Goal: Information Seeking & Learning: Find specific page/section

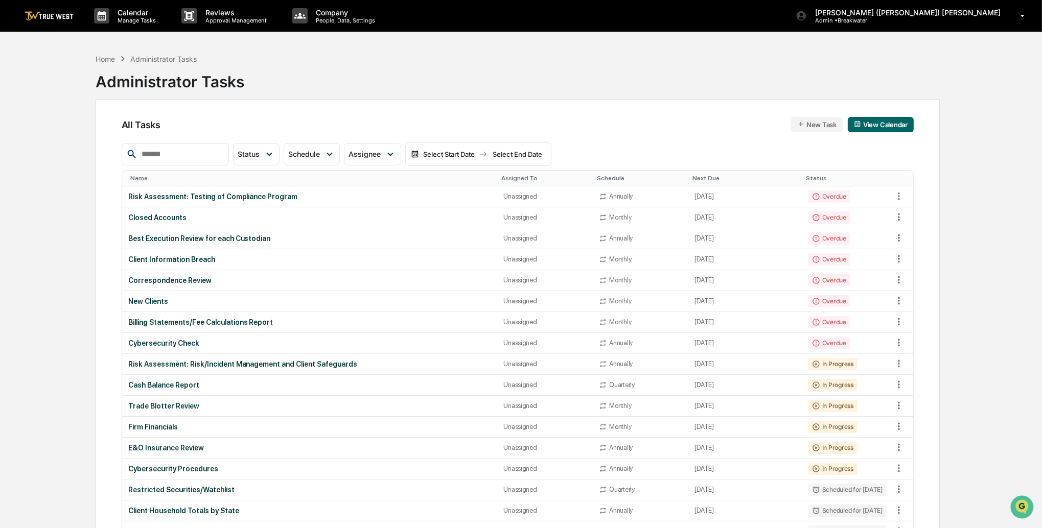
click at [38, 16] on img at bounding box center [49, 16] width 49 height 10
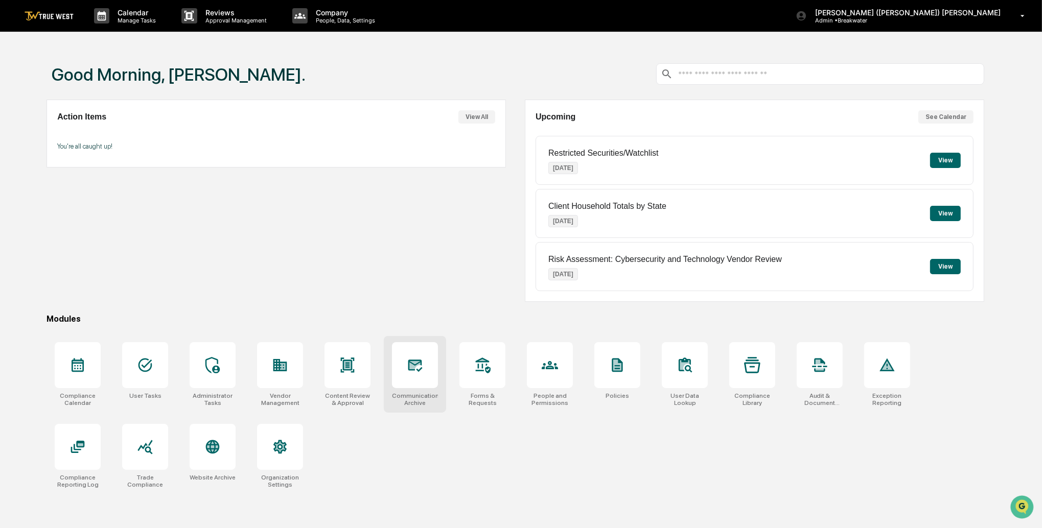
click at [423, 373] on div at bounding box center [415, 365] width 46 height 46
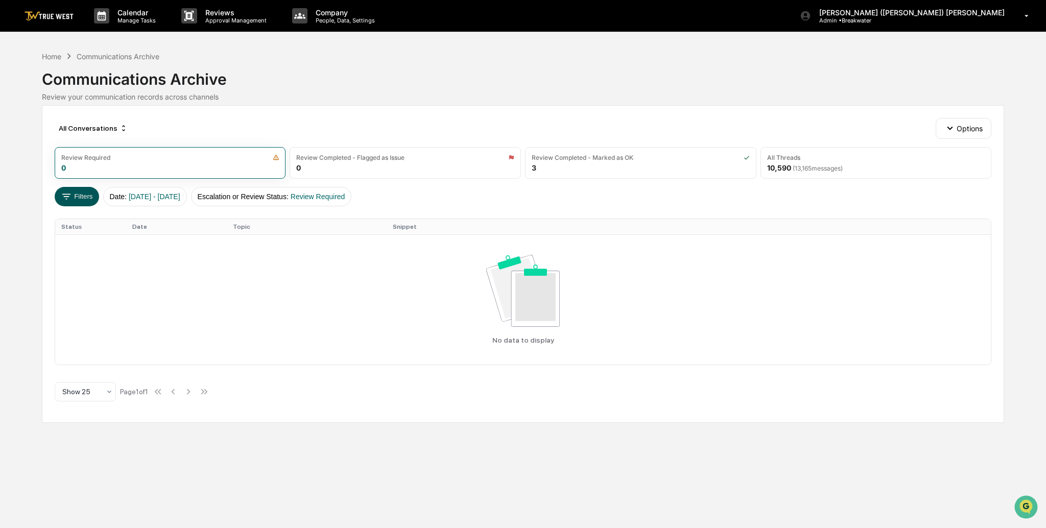
click at [85, 197] on button "Filters" at bounding box center [77, 196] width 44 height 19
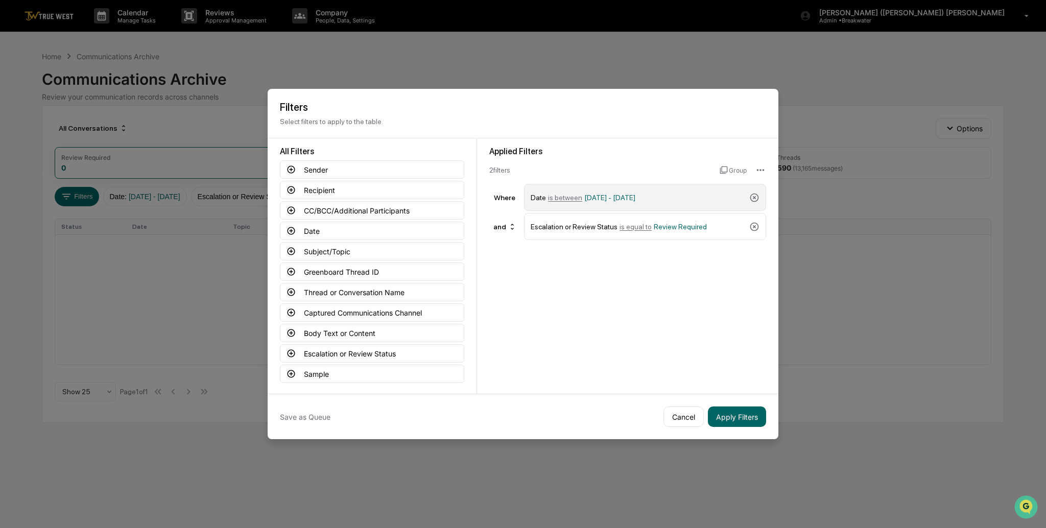
click at [573, 194] on span "is between" at bounding box center [565, 198] width 34 height 8
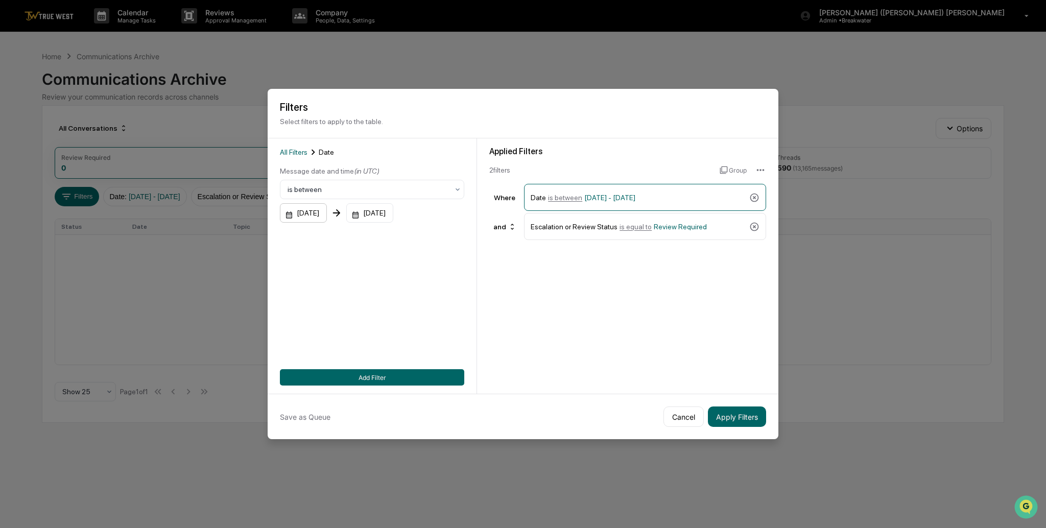
click at [324, 212] on div "[DATE]" at bounding box center [303, 212] width 47 height 19
click at [425, 238] on icon "Next month" at bounding box center [426, 237] width 4 height 6
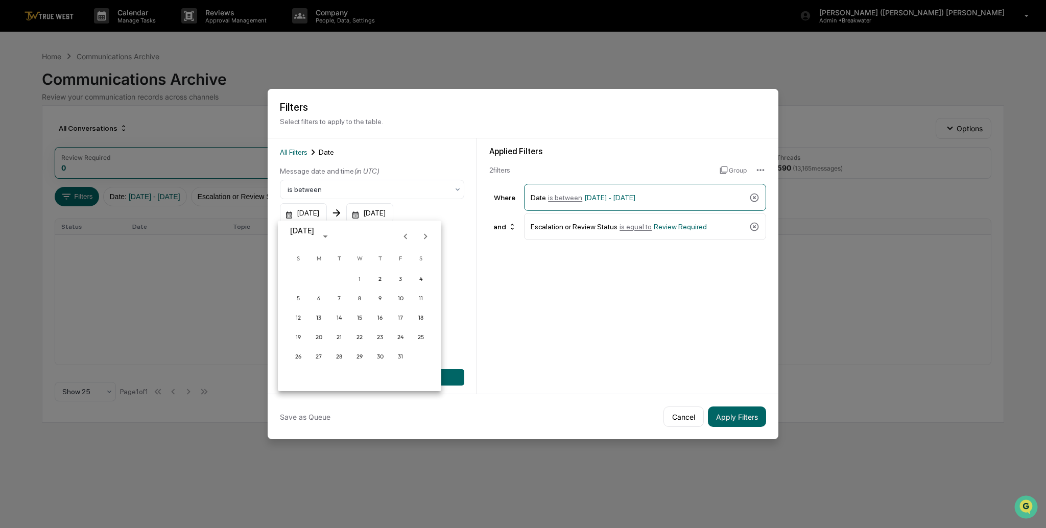
click at [425, 238] on icon "Next month" at bounding box center [426, 237] width 4 height 6
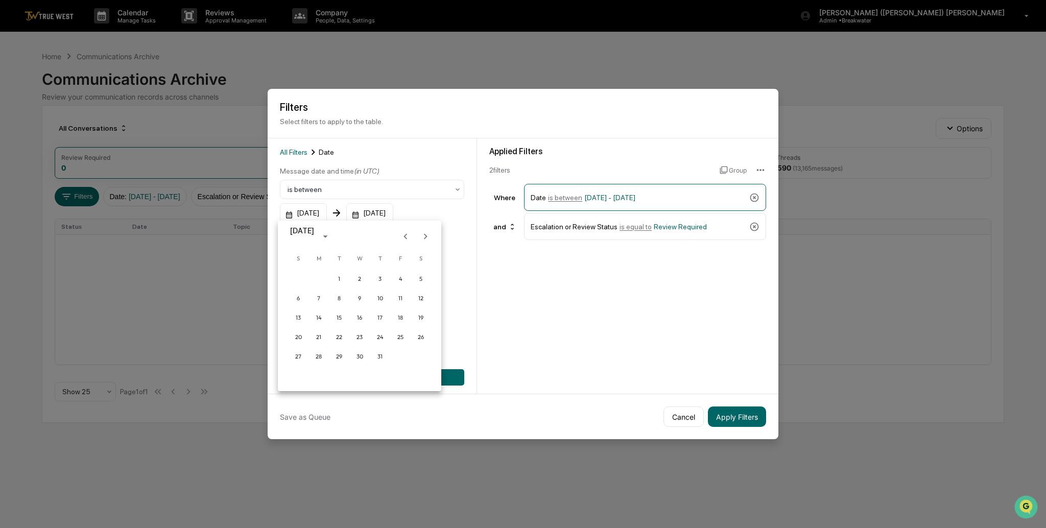
click at [425, 238] on icon "Next month" at bounding box center [426, 237] width 4 height 6
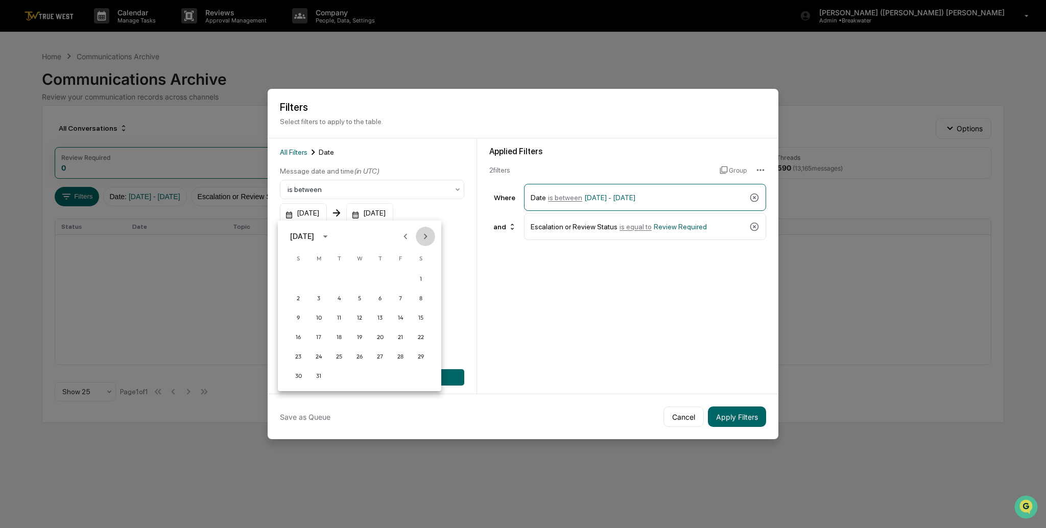
click at [425, 238] on icon "Next month" at bounding box center [426, 237] width 4 height 6
click at [335, 278] on button "1" at bounding box center [339, 279] width 18 height 18
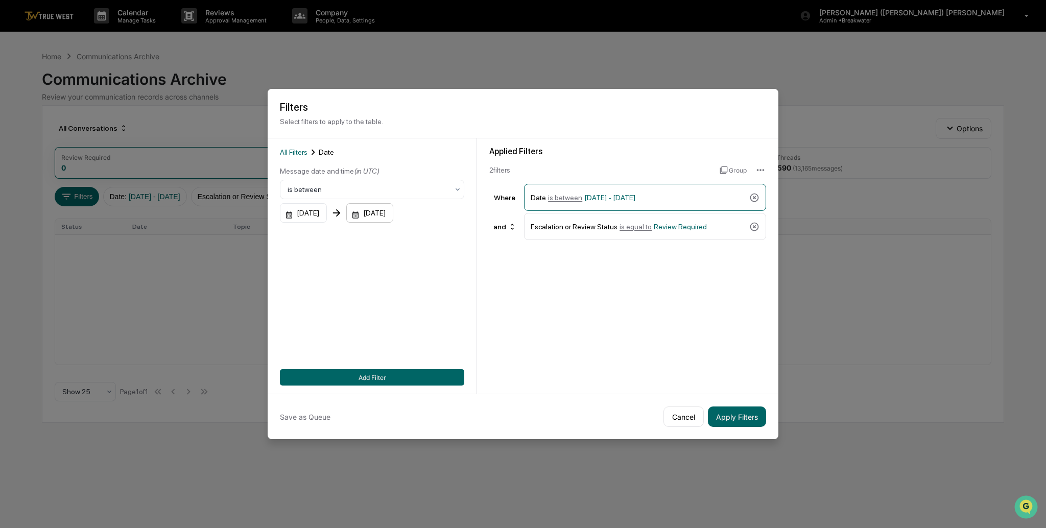
click at [393, 209] on div "[DATE]" at bounding box center [369, 212] width 47 height 19
click at [484, 236] on icon "Previous month" at bounding box center [486, 236] width 11 height 11
click at [418, 355] on button "30" at bounding box center [420, 356] width 18 height 18
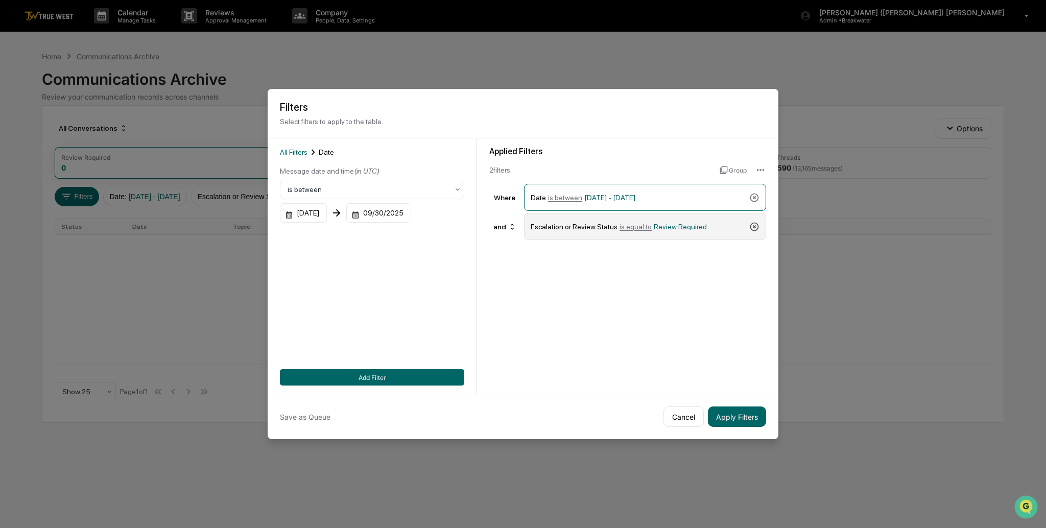
click at [751, 223] on icon at bounding box center [755, 226] width 9 height 9
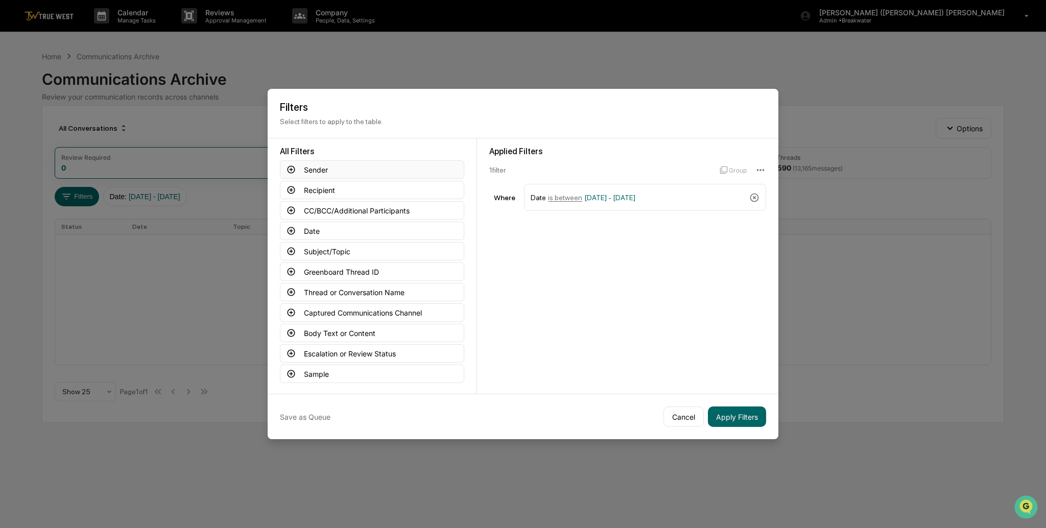
click at [287, 166] on icon at bounding box center [291, 169] width 9 height 9
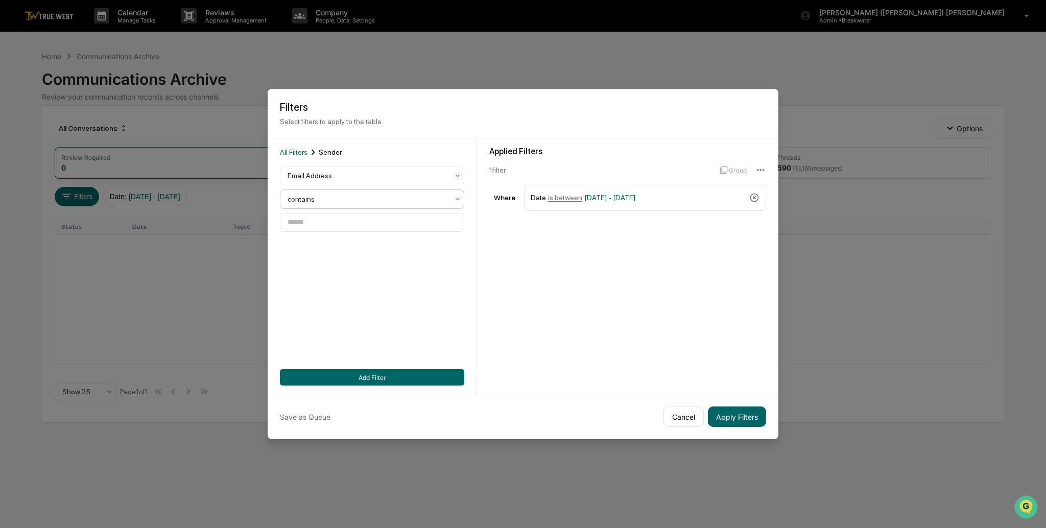
click at [310, 190] on div "contains" at bounding box center [372, 199] width 184 height 19
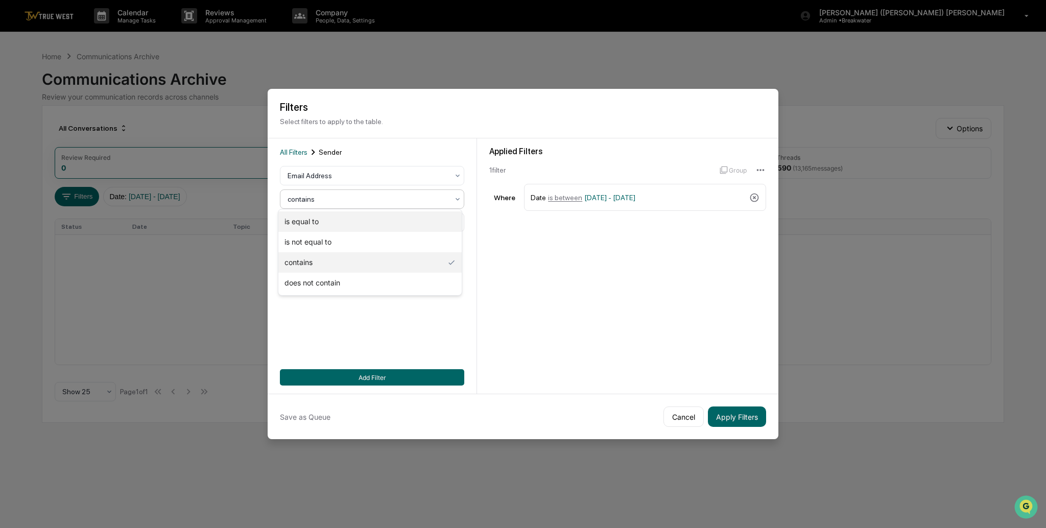
click at [309, 217] on div "is equal to" at bounding box center [369, 222] width 183 height 20
click at [309, 223] on input at bounding box center [372, 222] width 184 height 19
drag, startPoint x: 389, startPoint y: 224, endPoint x: 274, endPoint y: 223, distance: 115.5
click at [274, 223] on div "**********" at bounding box center [372, 265] width 209 height 255
click at [352, 279] on div "[EMAIL_ADDRESS][DOMAIN_NAME]" at bounding box center [369, 281] width 138 height 7
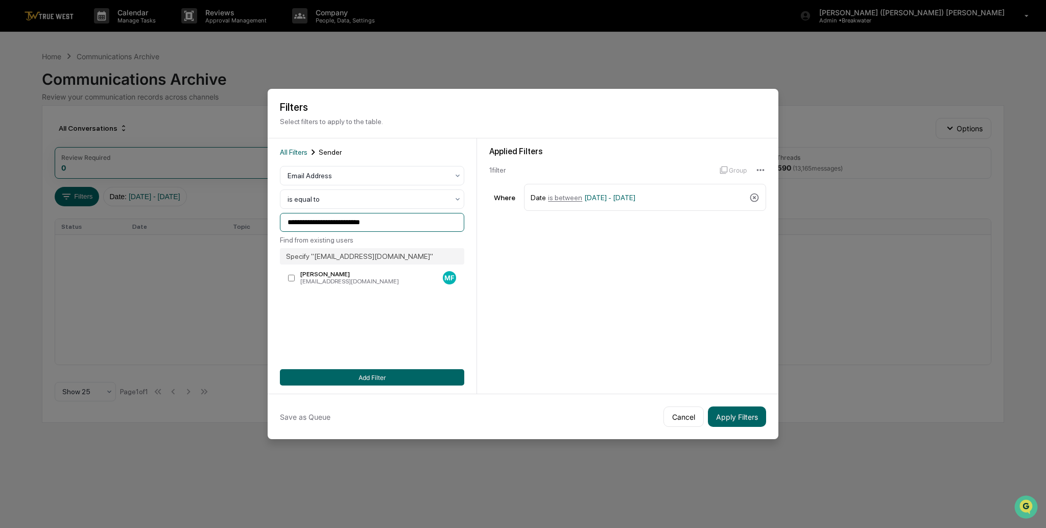
click at [338, 222] on input "**********" at bounding box center [372, 222] width 184 height 19
drag, startPoint x: 365, startPoint y: 224, endPoint x: 257, endPoint y: 223, distance: 107.8
click at [257, 223] on body "**********" at bounding box center [523, 264] width 1046 height 528
click at [311, 273] on div "[PERSON_NAME]" at bounding box center [369, 274] width 138 height 7
type input "**********"
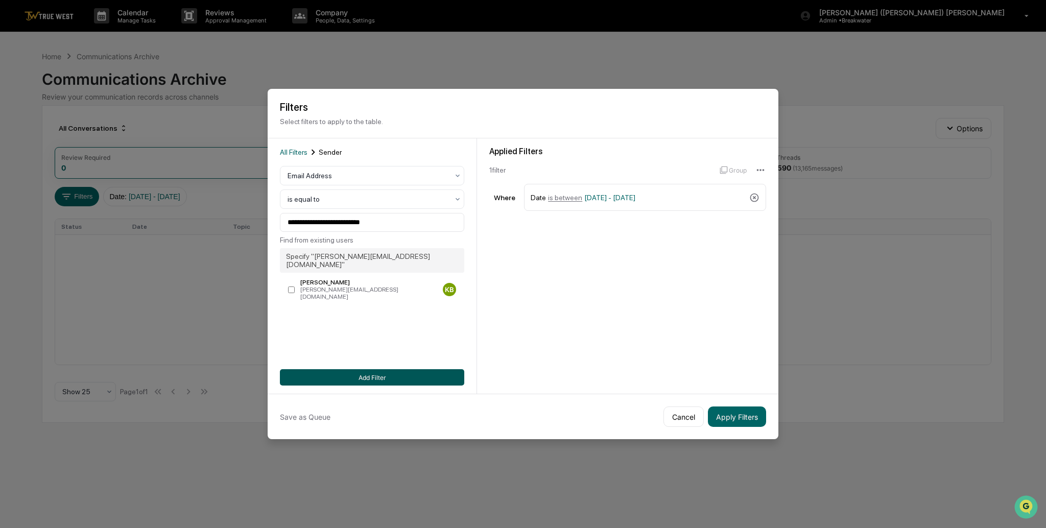
click at [362, 370] on button "Add Filter" at bounding box center [372, 377] width 184 height 16
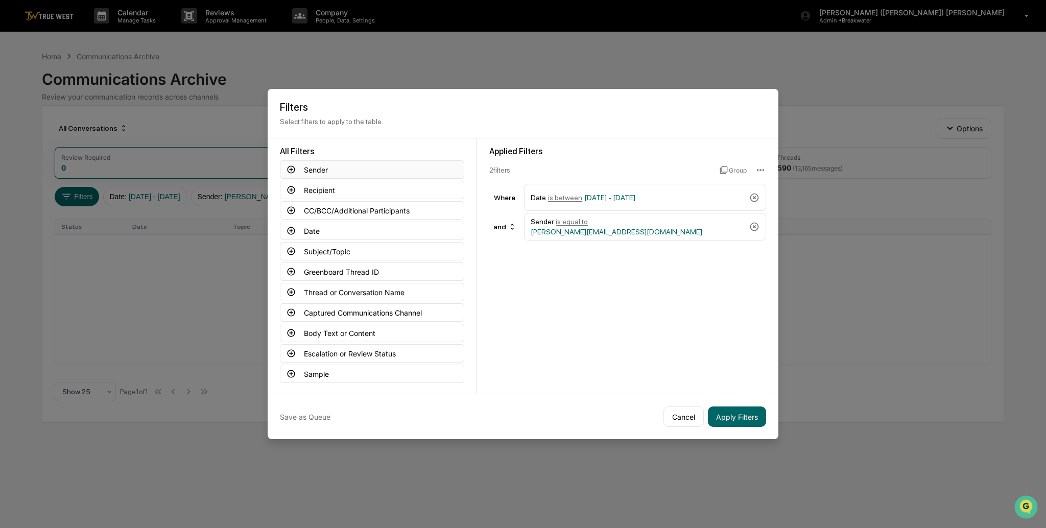
click at [290, 169] on icon at bounding box center [291, 169] width 9 height 9
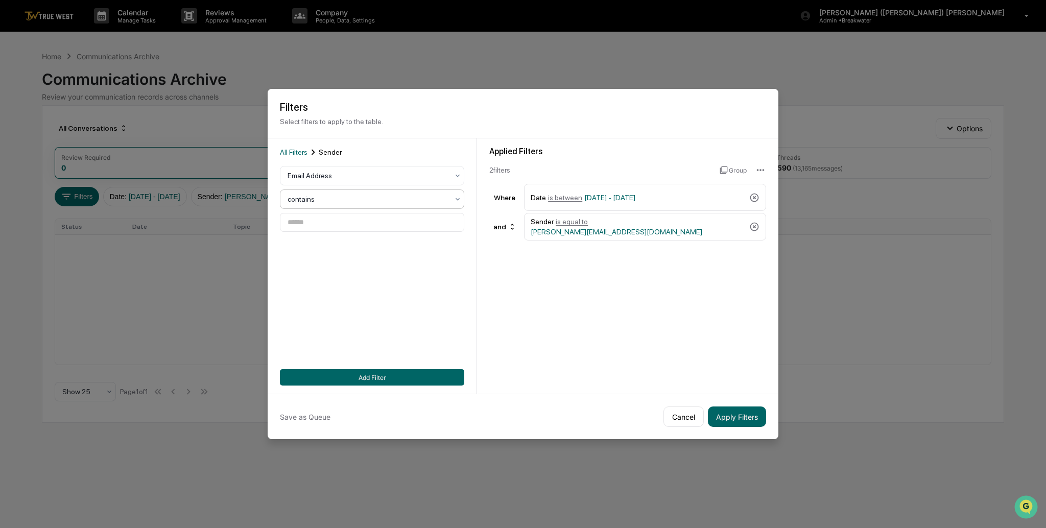
click at [329, 195] on div at bounding box center [368, 199] width 161 height 10
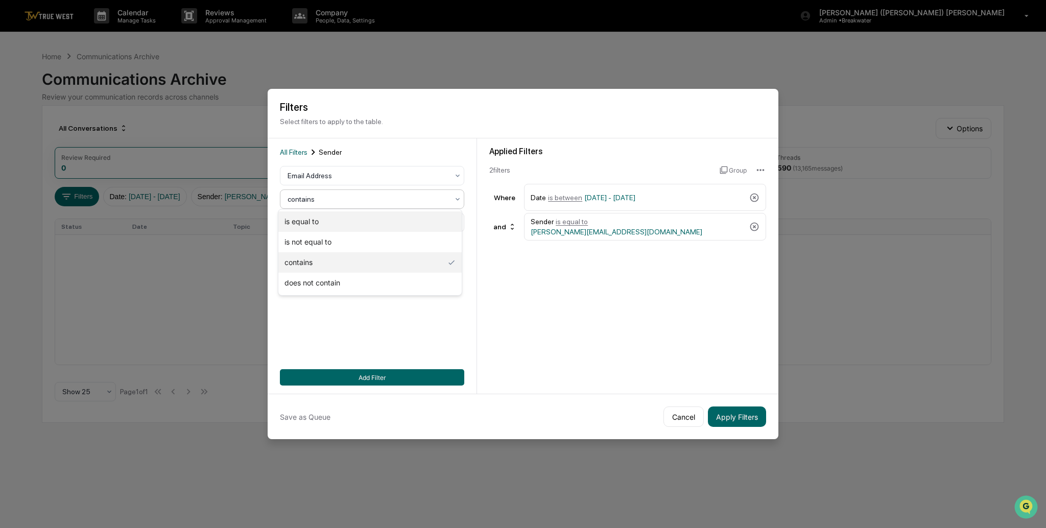
click at [318, 225] on div "is equal to" at bounding box center [369, 222] width 183 height 20
click at [324, 225] on input at bounding box center [372, 222] width 184 height 19
type input "*"
type input "**********"
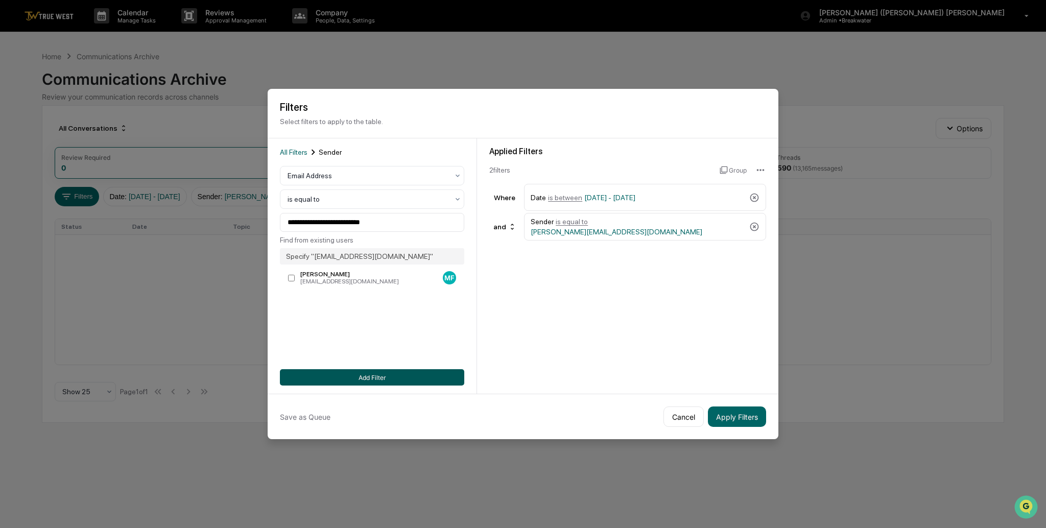
click at [363, 375] on button "Add Filter" at bounding box center [372, 377] width 184 height 16
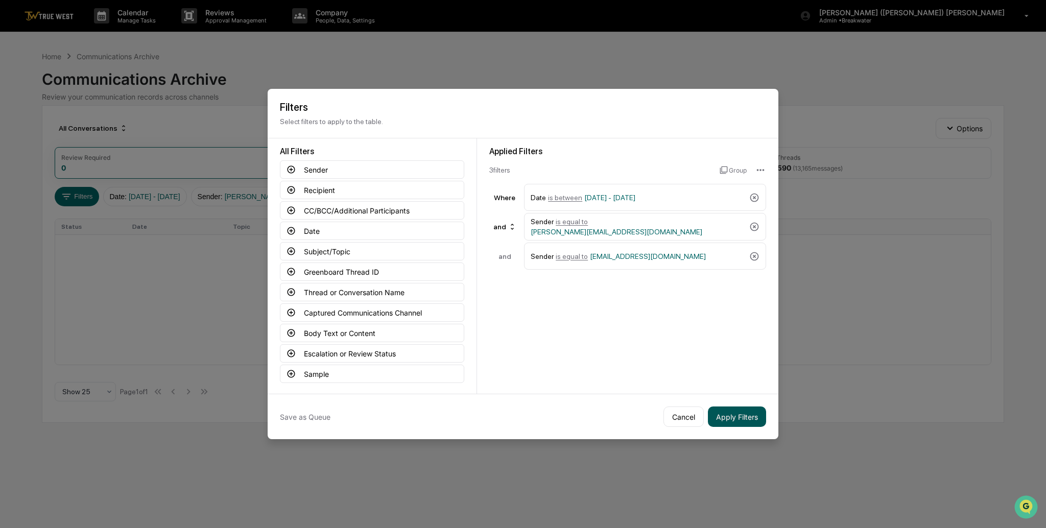
click at [740, 420] on button "Apply Filters" at bounding box center [737, 417] width 58 height 20
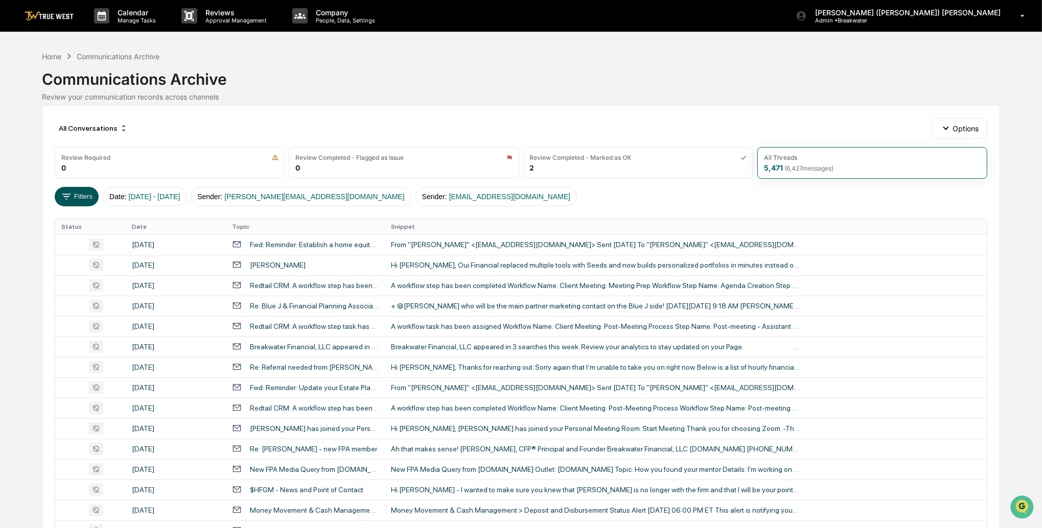
click at [72, 194] on button "Filters" at bounding box center [77, 196] width 44 height 19
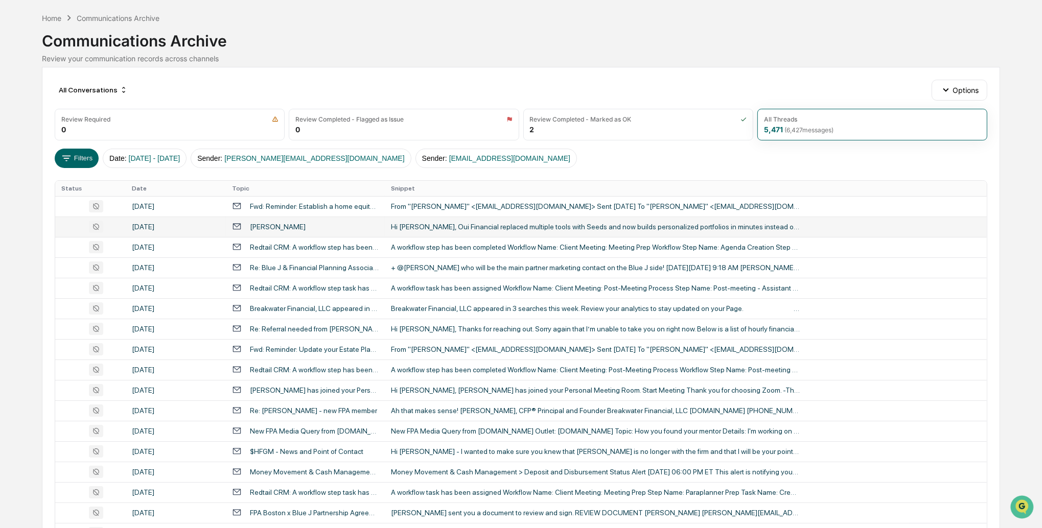
scroll to position [39, 0]
click at [274, 206] on div "Fwd: Reminder: Establish a home equity line of credit (HELOC) in conjunction wi…" at bounding box center [314, 206] width 129 height 8
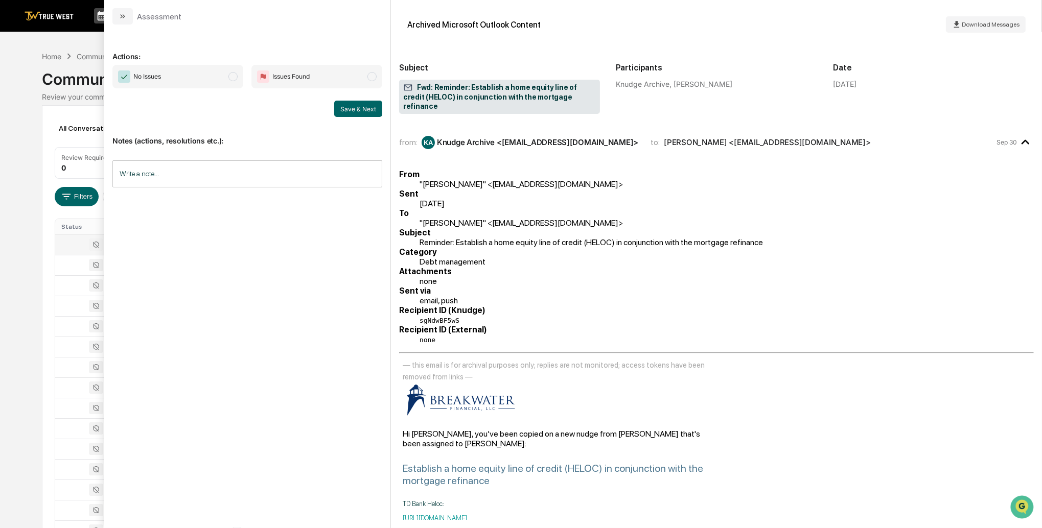
click at [30, 192] on div "Calendar Manage Tasks Reviews Approval Management Company People, Data, Setting…" at bounding box center [521, 402] width 1042 height 804
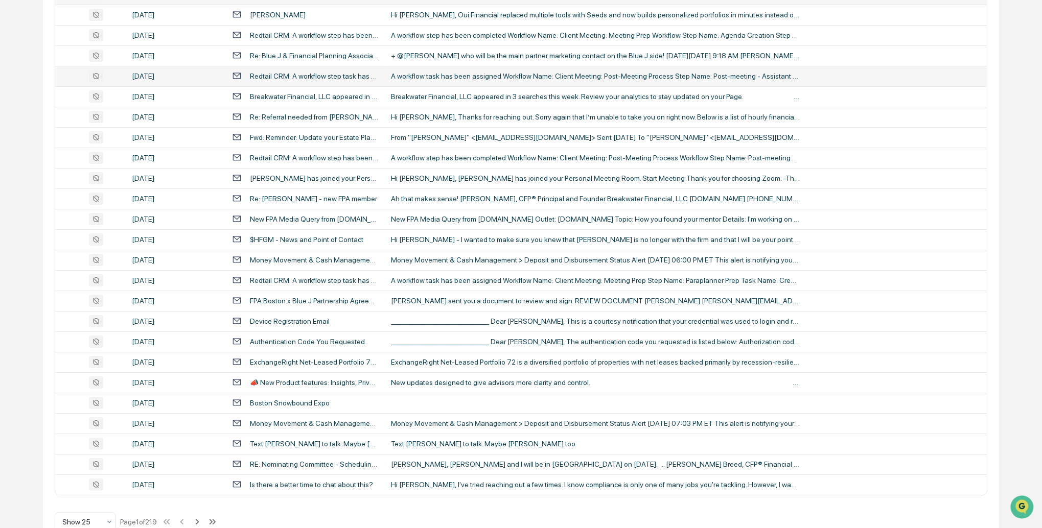
scroll to position [249, 0]
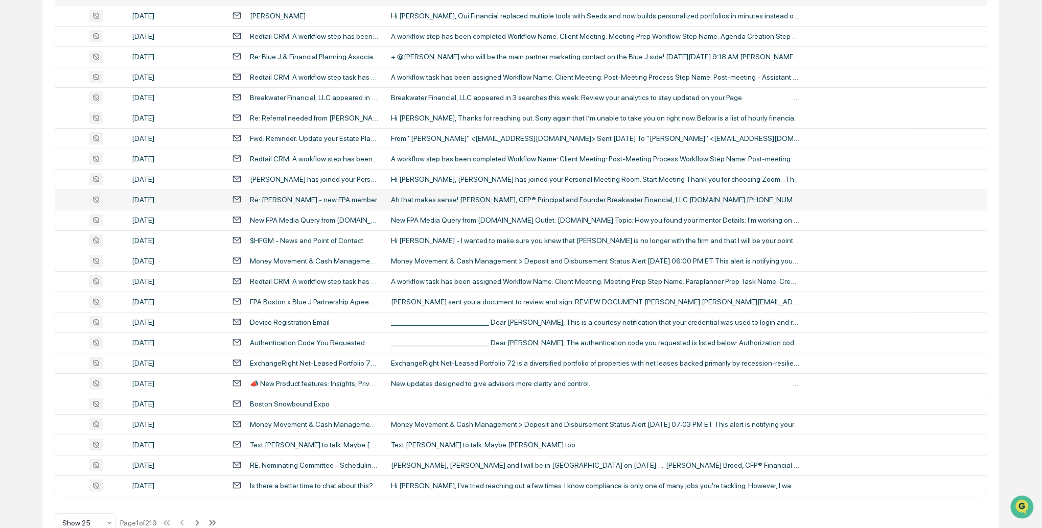
click at [269, 200] on div "Re: [PERSON_NAME] - new FPA member" at bounding box center [313, 200] width 127 height 8
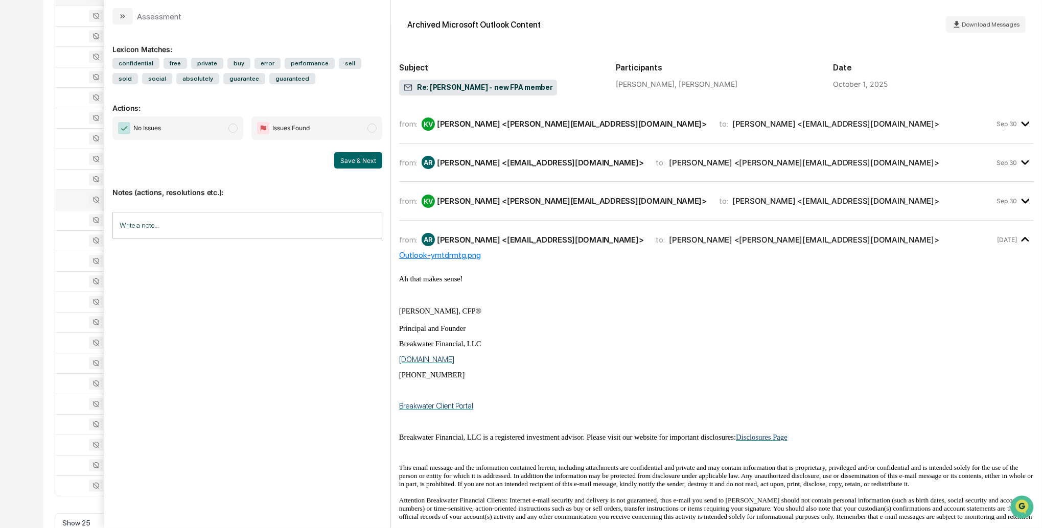
click at [526, 196] on div "[PERSON_NAME] <[PERSON_NAME][EMAIL_ADDRESS][DOMAIN_NAME]>" at bounding box center [572, 201] width 270 height 10
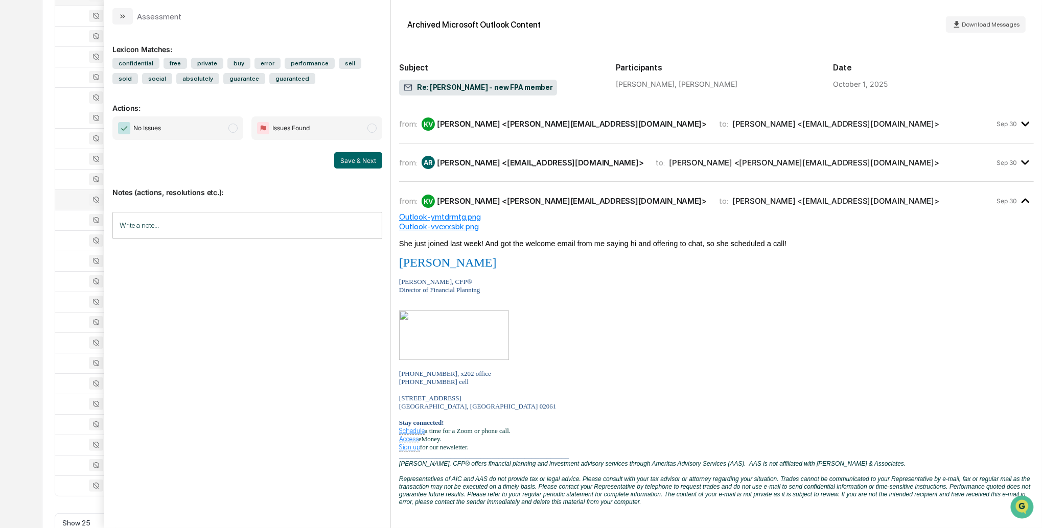
click at [520, 166] on div "[PERSON_NAME] <[EMAIL_ADDRESS][DOMAIN_NAME]>" at bounding box center [540, 163] width 207 height 10
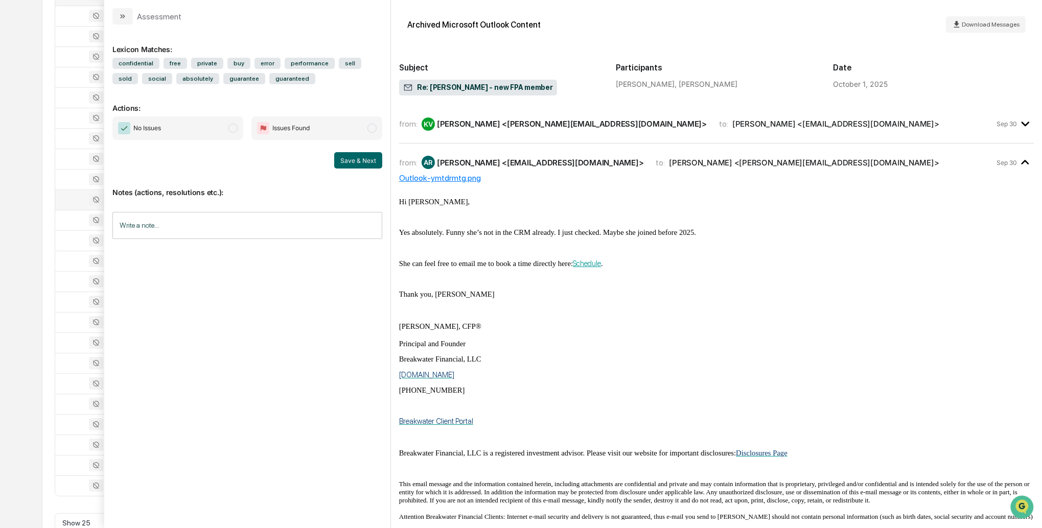
click at [29, 166] on div "Calendar Manage Tasks Reviews Approval Management Company People, Data, Setting…" at bounding box center [521, 153] width 1042 height 804
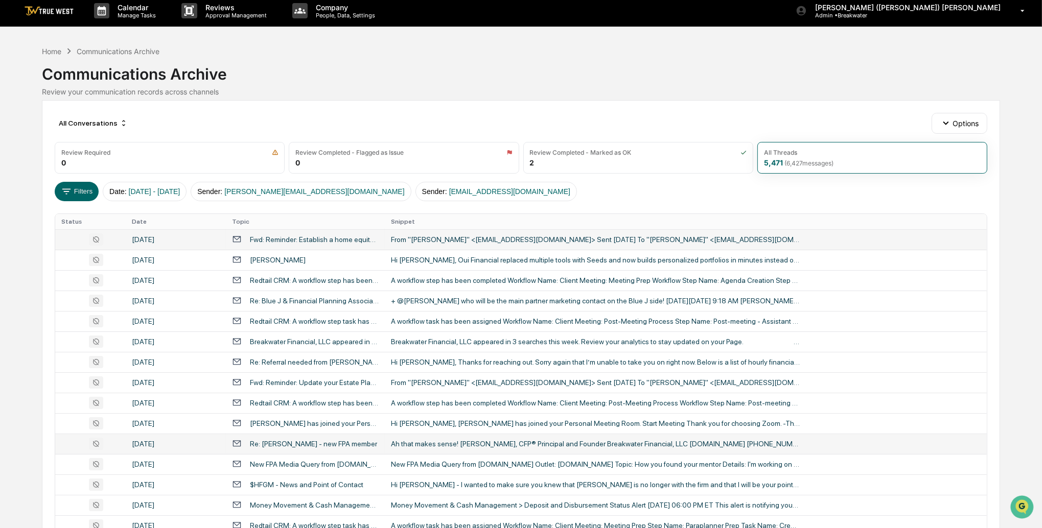
scroll to position [8, 0]
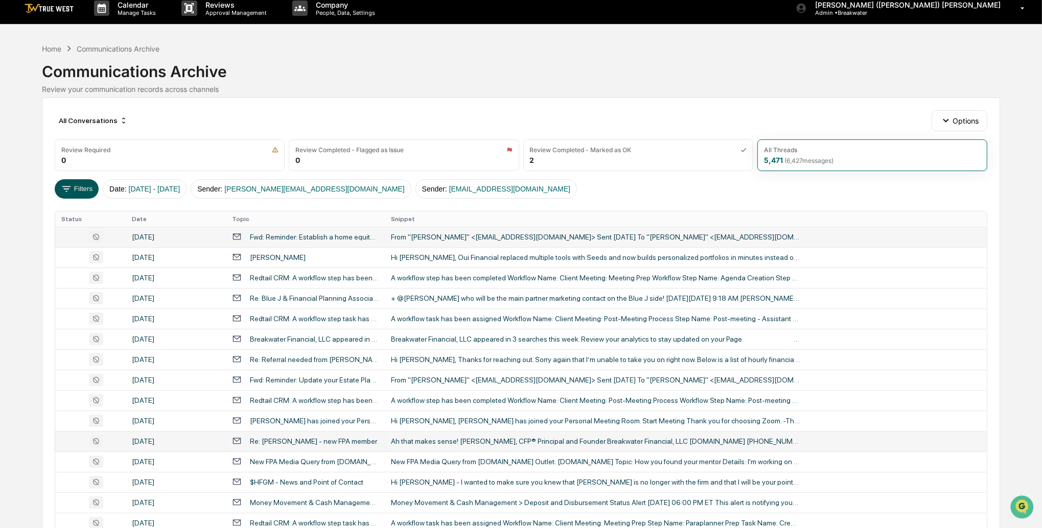
click at [84, 187] on button "Filters" at bounding box center [77, 188] width 44 height 19
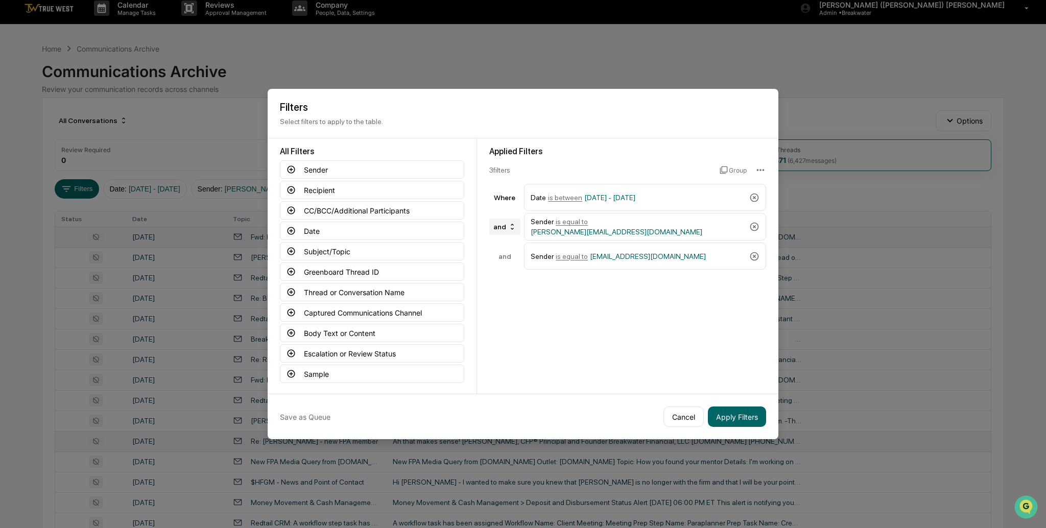
click at [509, 223] on icon at bounding box center [512, 227] width 8 height 8
click at [498, 257] on div "or" at bounding box center [502, 257] width 41 height 12
click at [732, 414] on button "Apply Filters" at bounding box center [737, 417] width 58 height 20
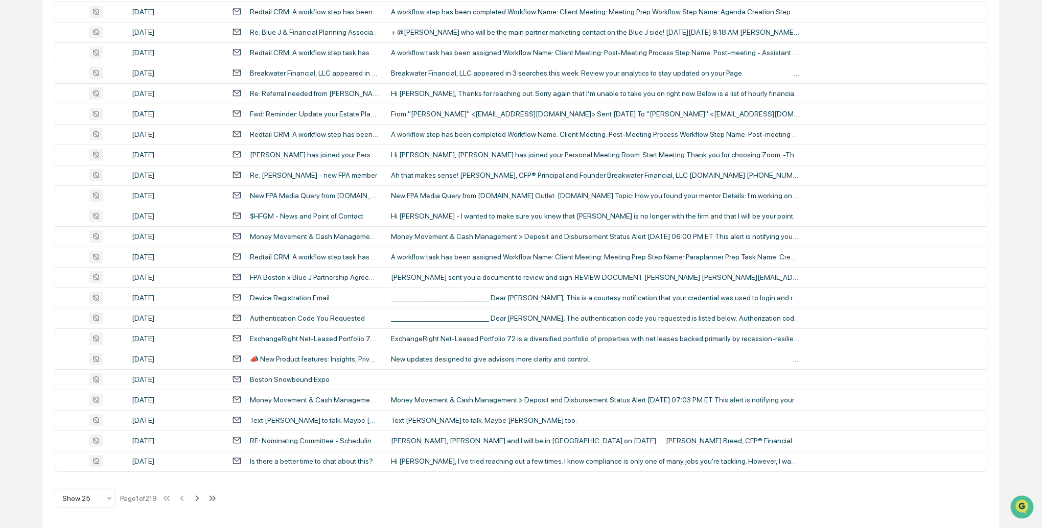
scroll to position [0, 0]
